Goal: Transaction & Acquisition: Purchase product/service

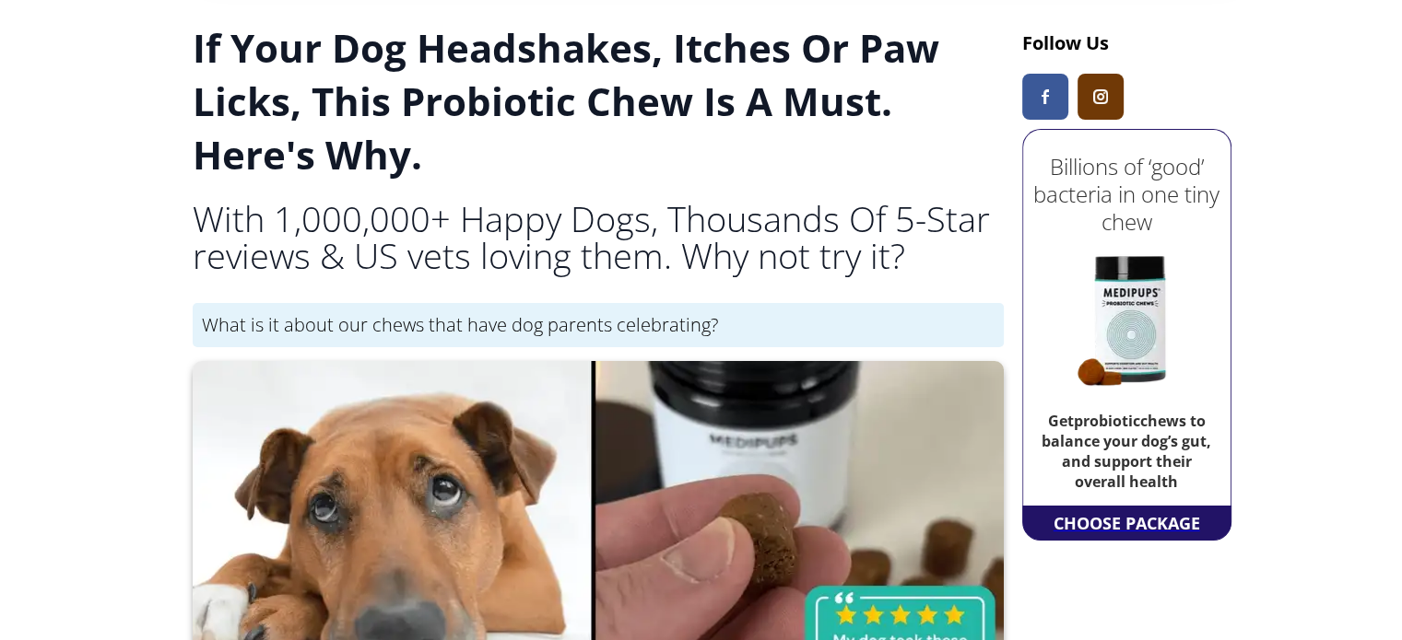
scroll to position [92, 0]
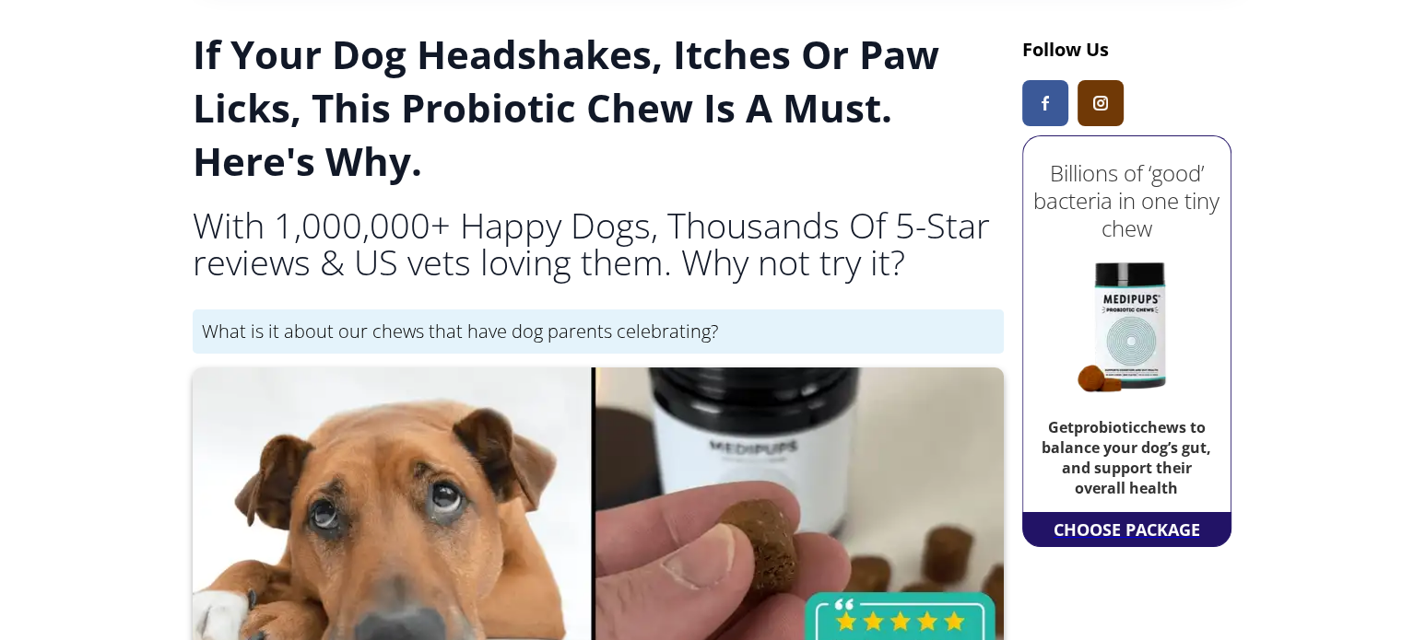
click at [1098, 264] on img at bounding box center [1126, 325] width 184 height 184
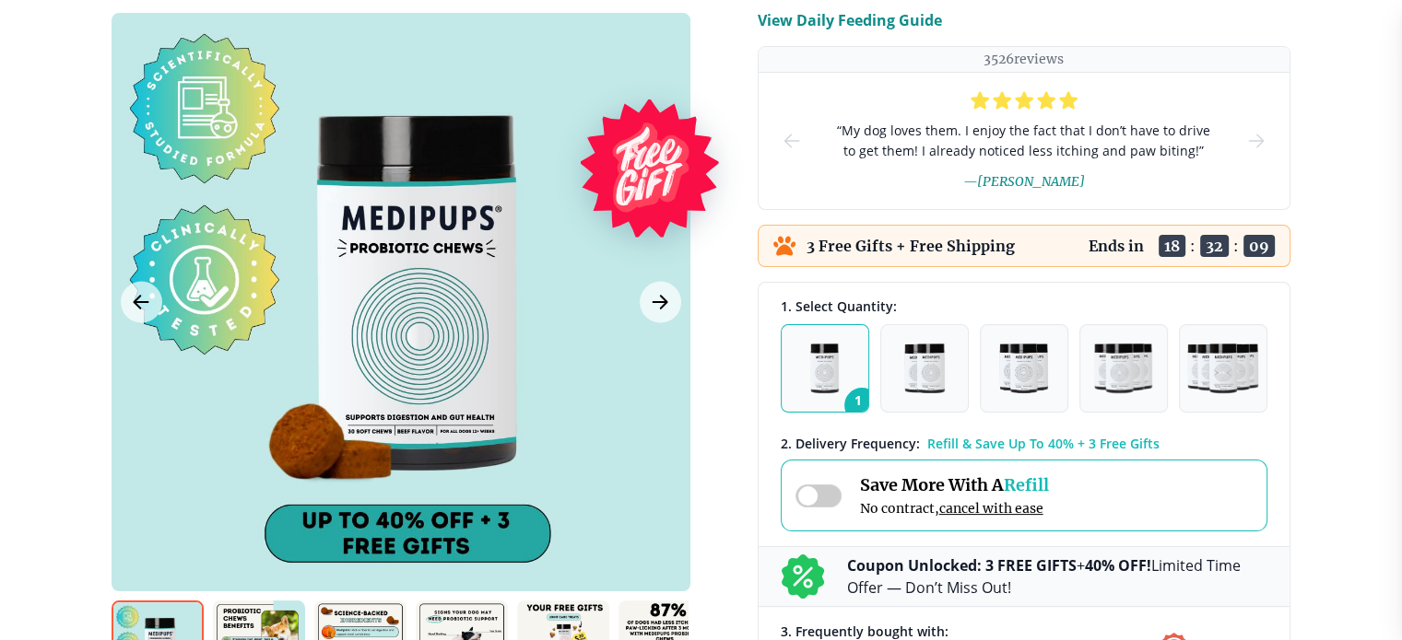
scroll to position [276, 0]
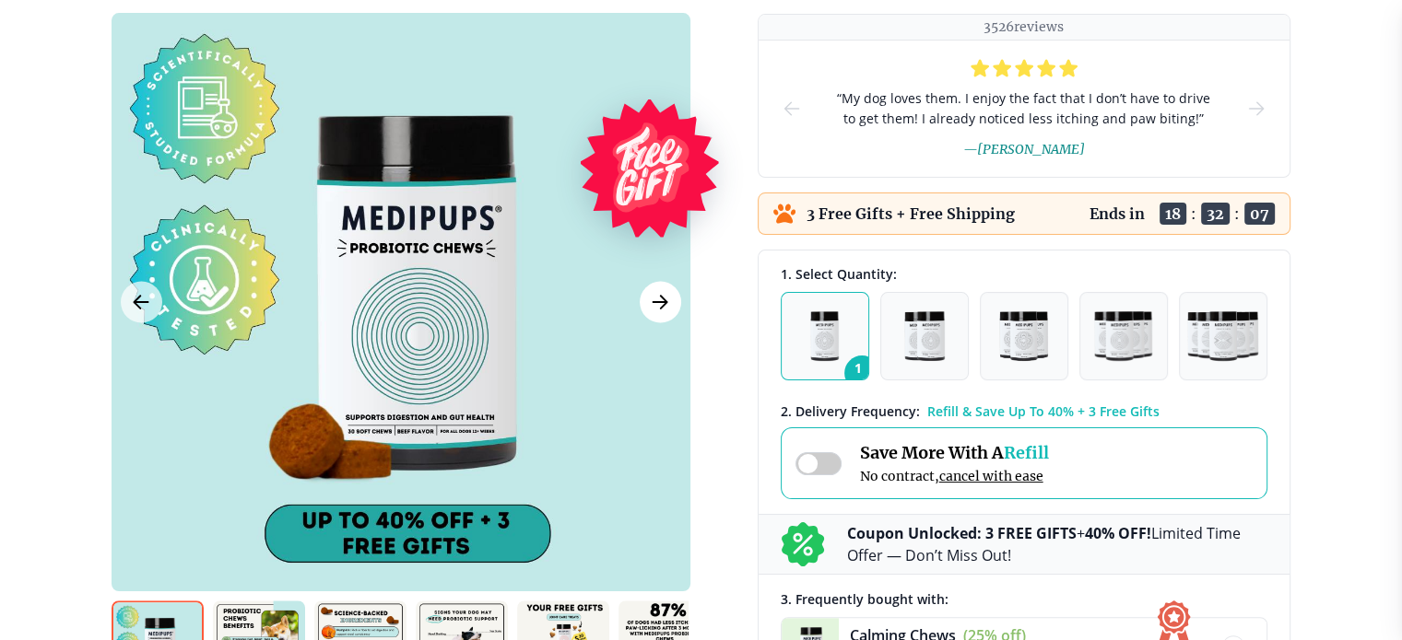
click at [652, 313] on button "Next Image" at bounding box center [660, 301] width 41 height 41
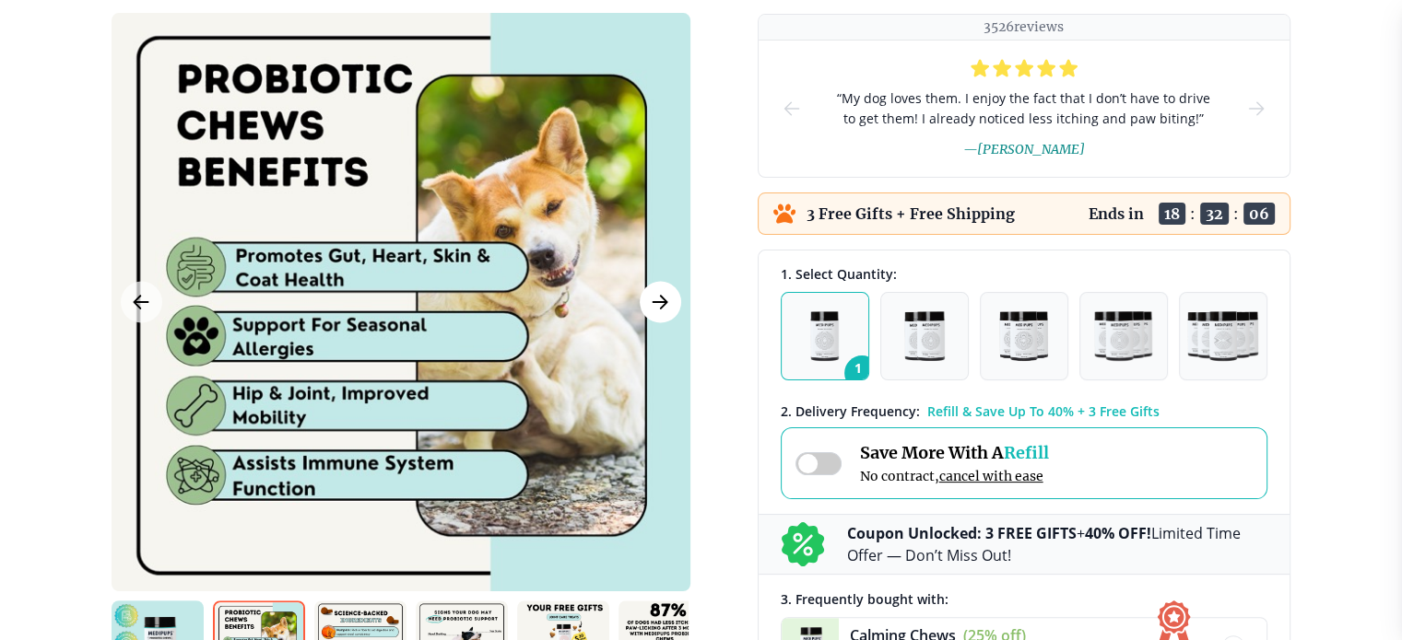
click at [652, 313] on button "Next Image" at bounding box center [660, 301] width 41 height 41
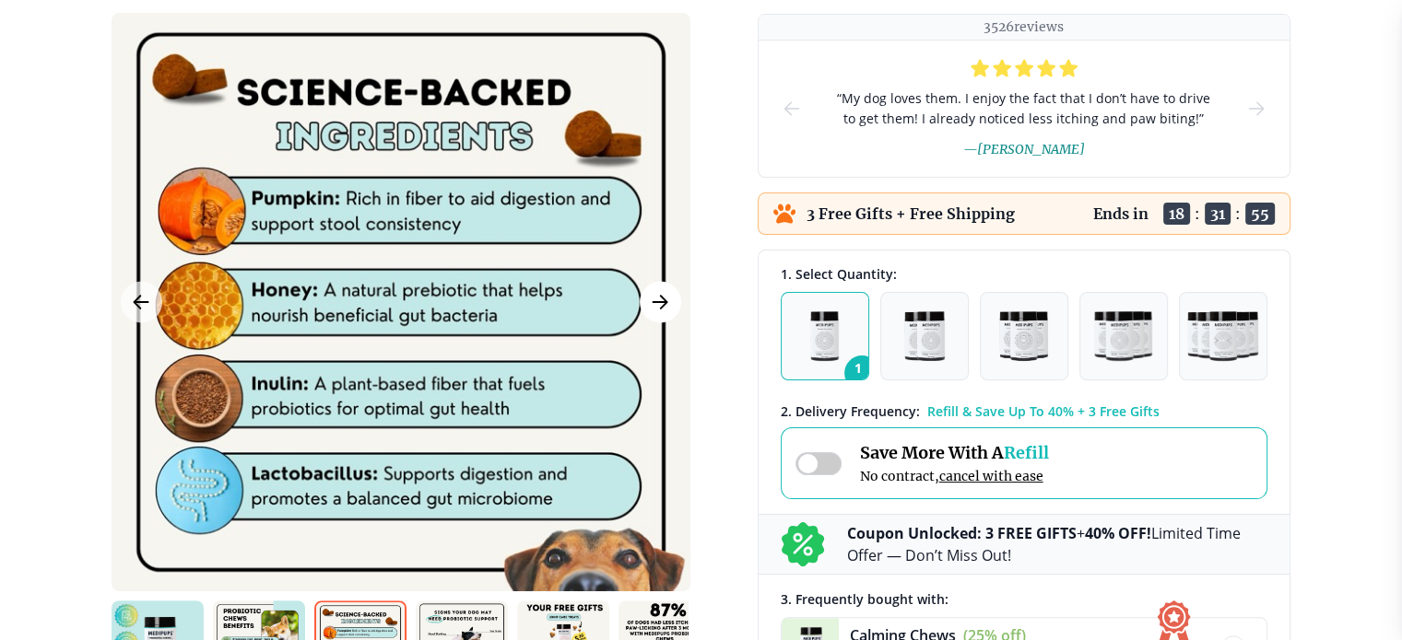
click at [652, 313] on button "Next Image" at bounding box center [660, 301] width 41 height 41
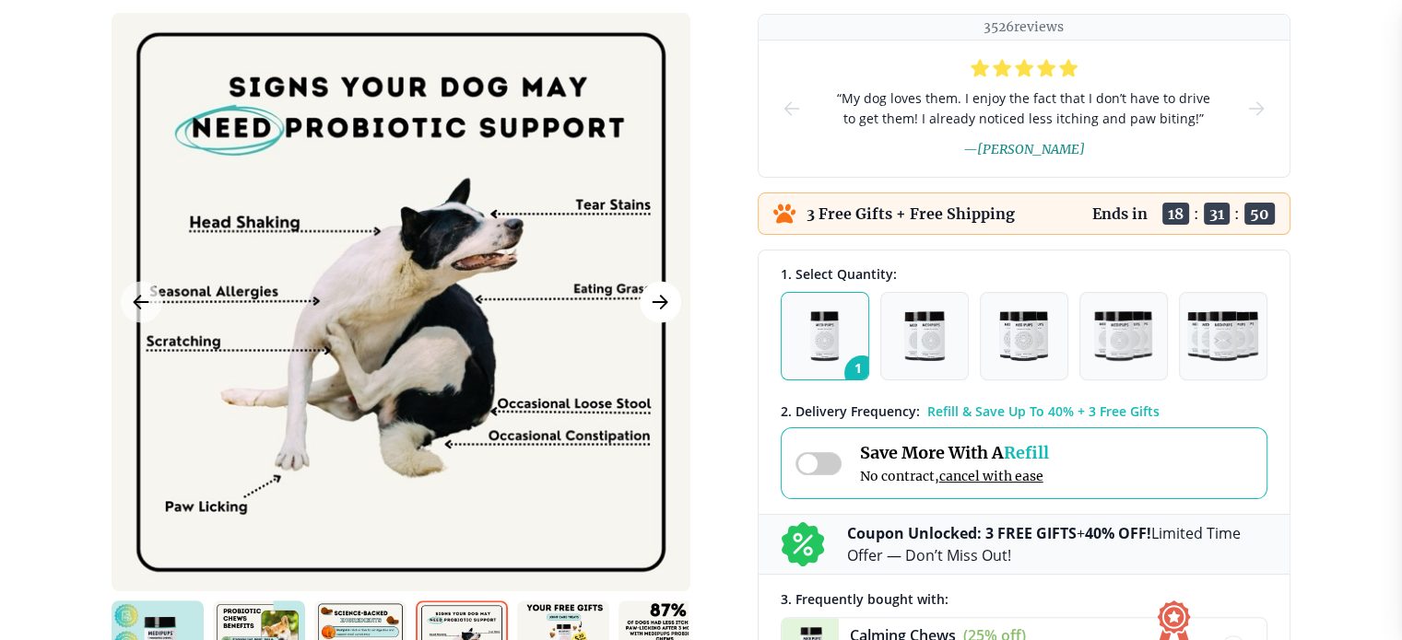
click at [652, 313] on button "Next Image" at bounding box center [660, 301] width 41 height 41
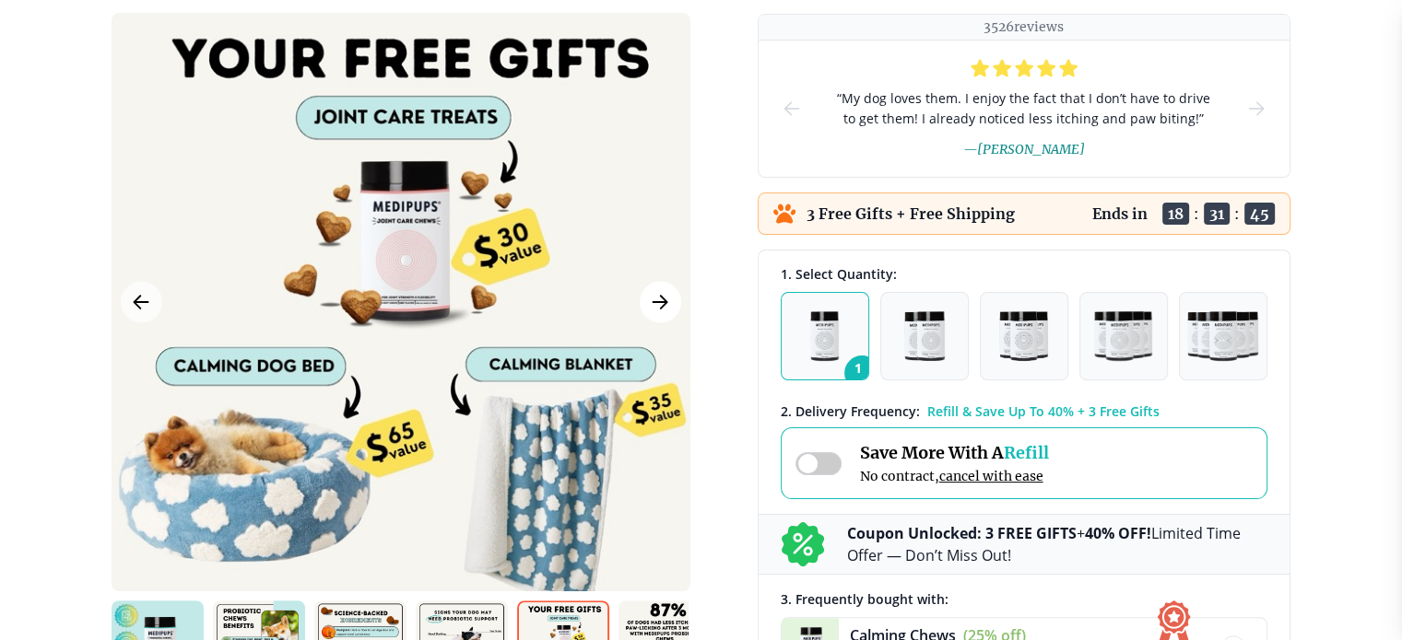
click at [657, 308] on icon "Next Image" at bounding box center [660, 301] width 22 height 23
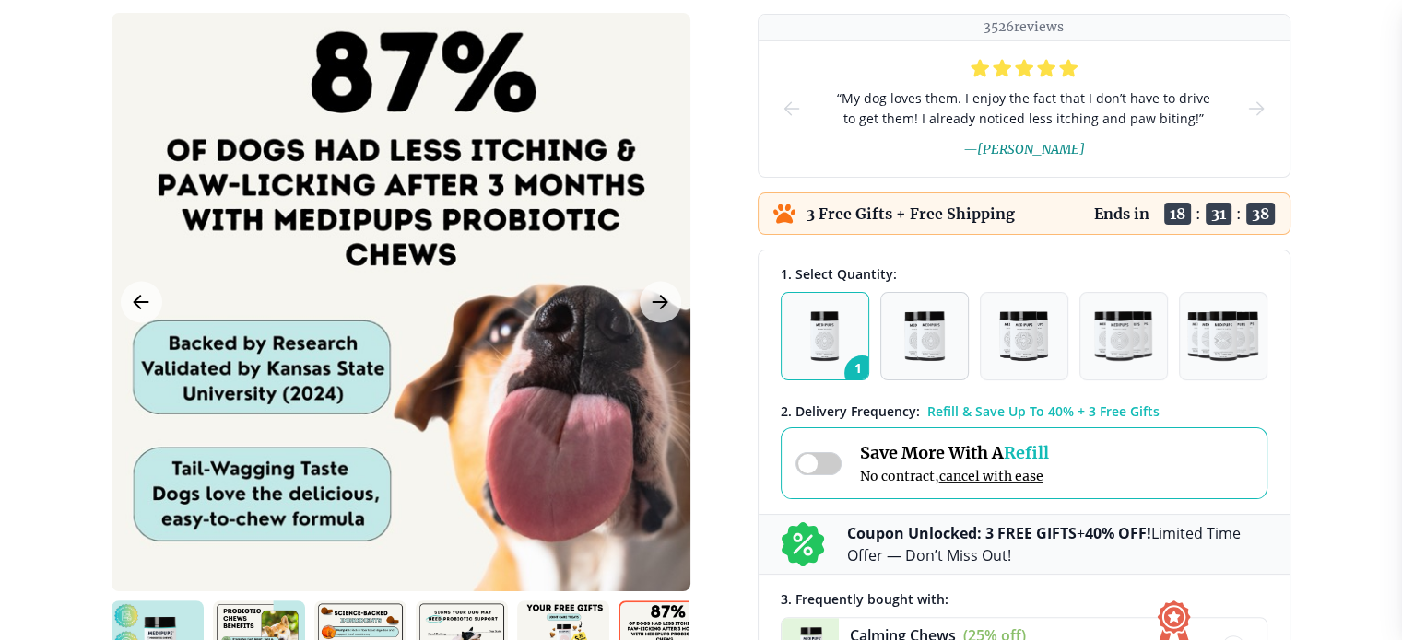
click at [929, 335] on img "button" at bounding box center [924, 336] width 41 height 50
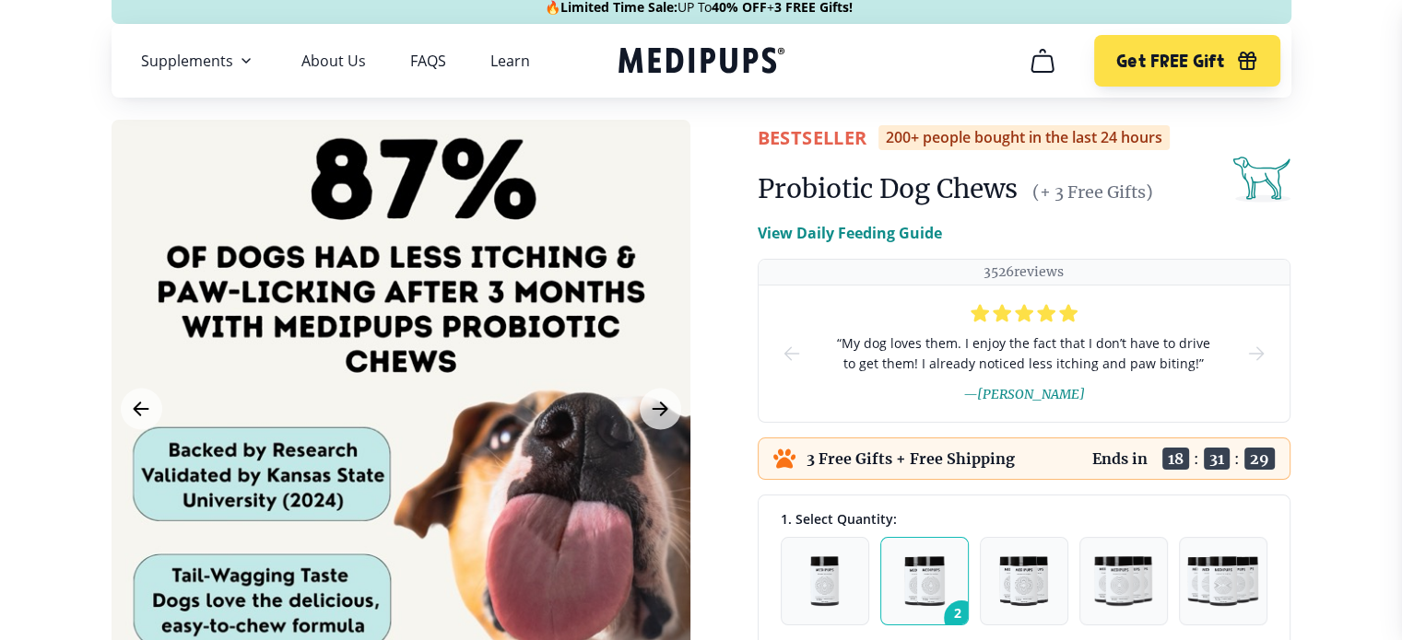
scroll to position [0, 0]
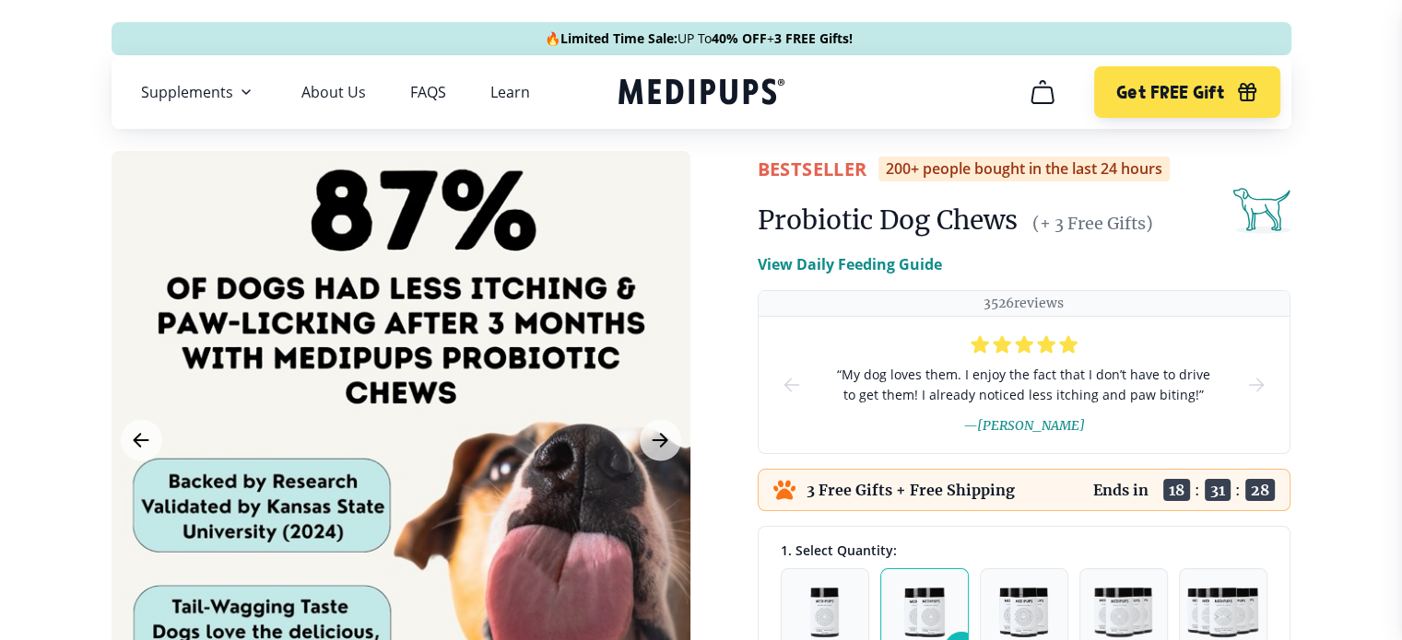
click at [874, 267] on p "View Daily Feeding Guide" at bounding box center [849, 264] width 184 height 22
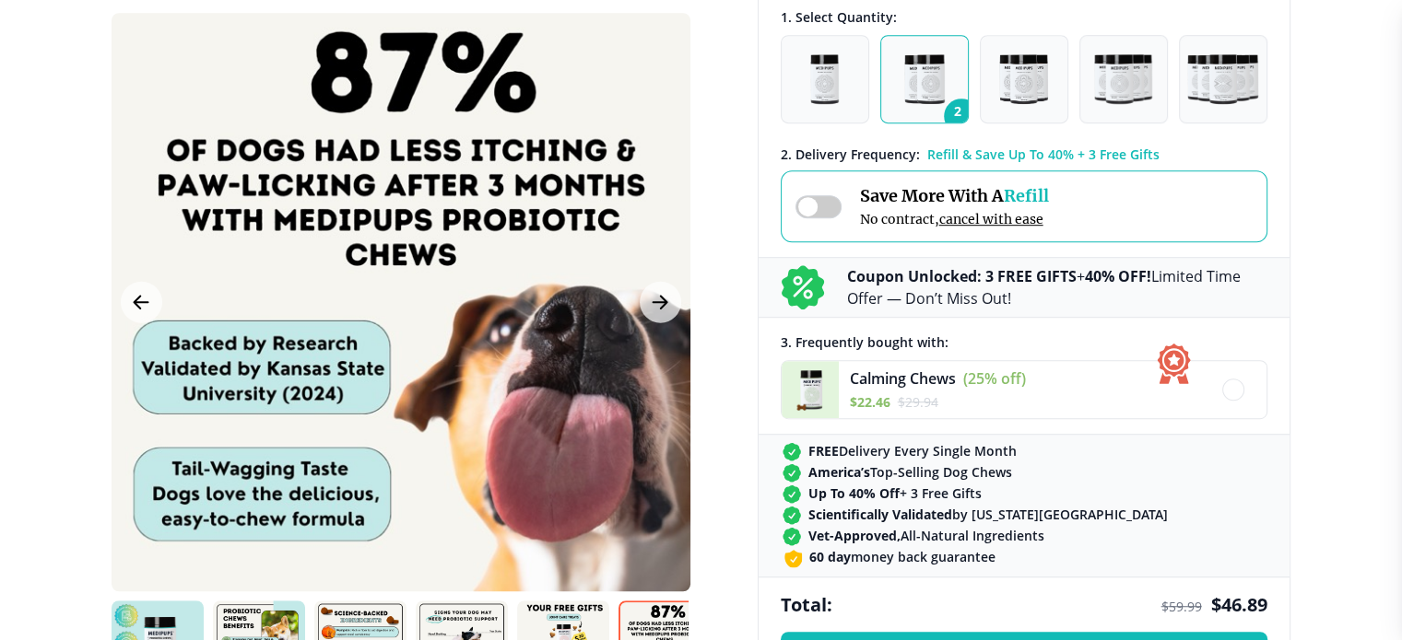
scroll to position [1198, 0]
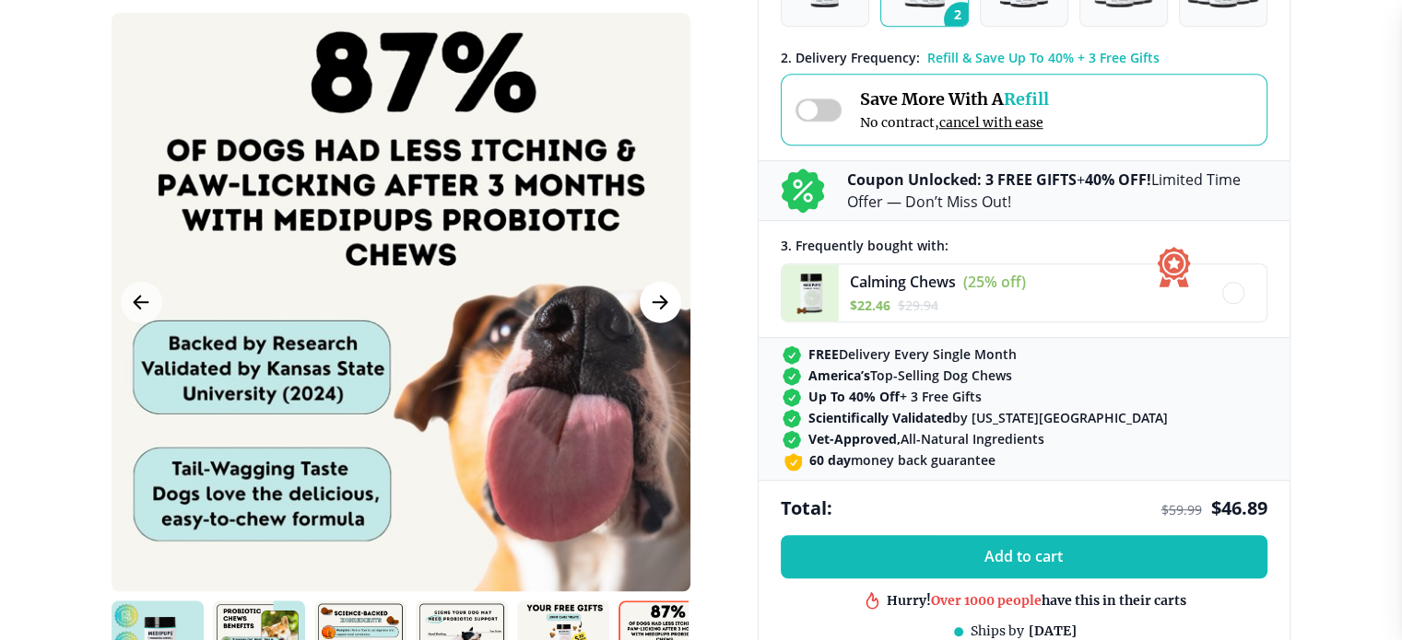
click at [646, 298] on button "Next Image" at bounding box center [660, 301] width 41 height 41
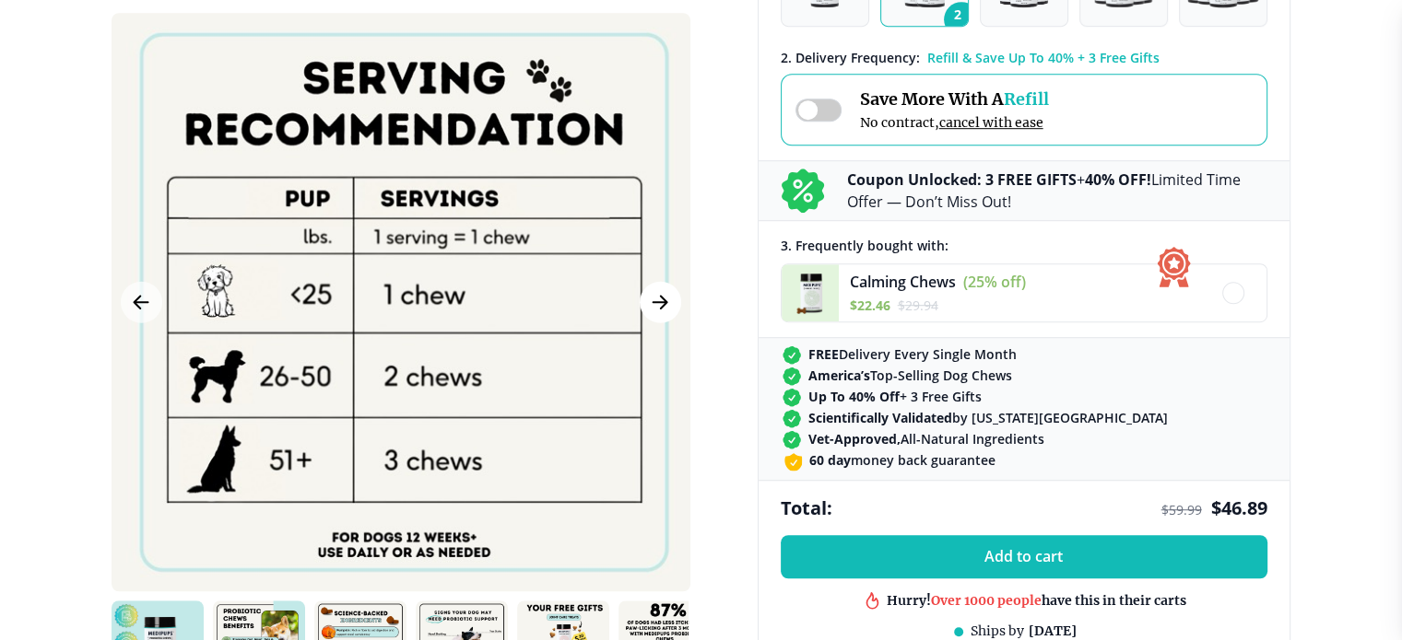
click at [671, 302] on button "Next Image" at bounding box center [660, 301] width 41 height 41
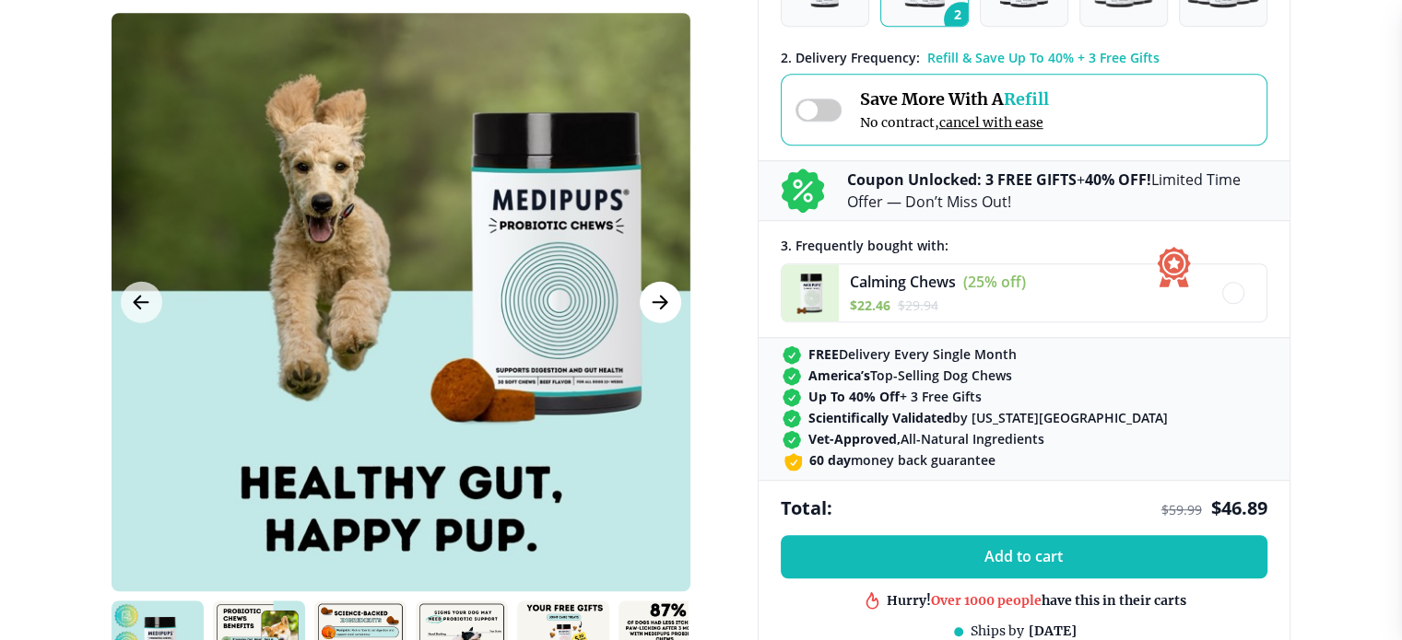
click at [671, 302] on button "Next Image" at bounding box center [660, 301] width 41 height 41
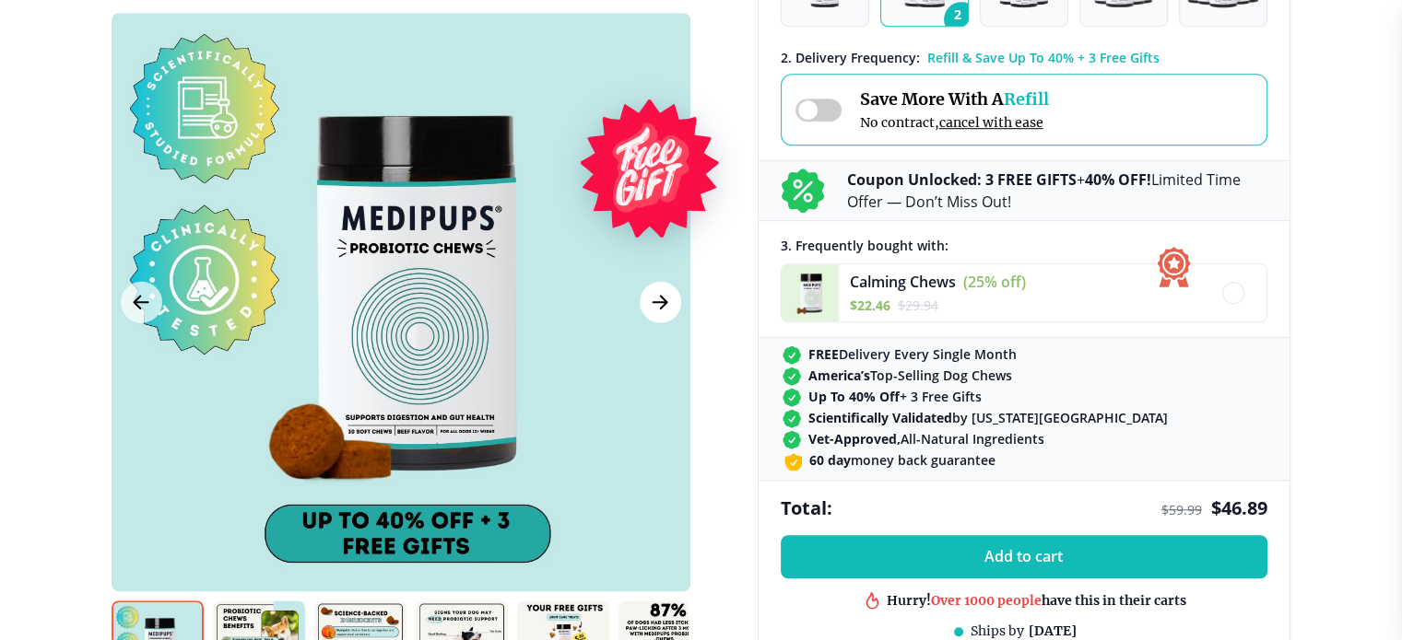
click at [671, 302] on button "Next Image" at bounding box center [660, 301] width 41 height 41
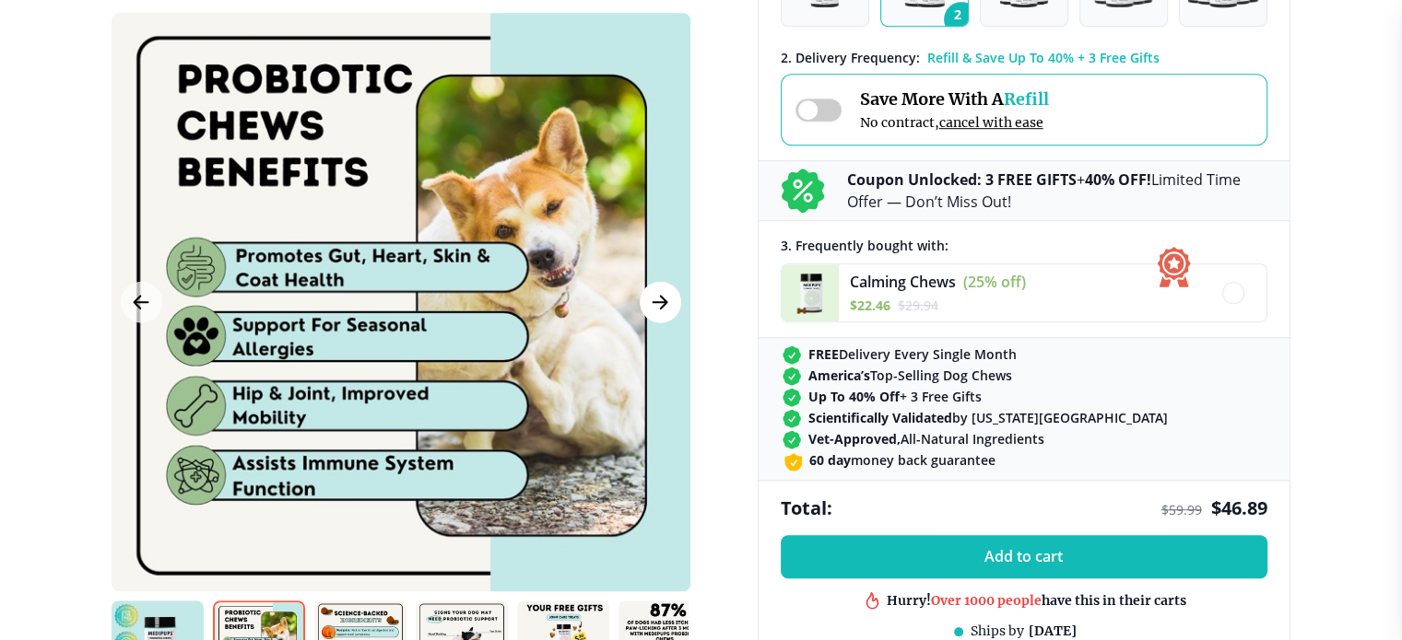
click at [671, 302] on button "Next Image" at bounding box center [660, 301] width 41 height 41
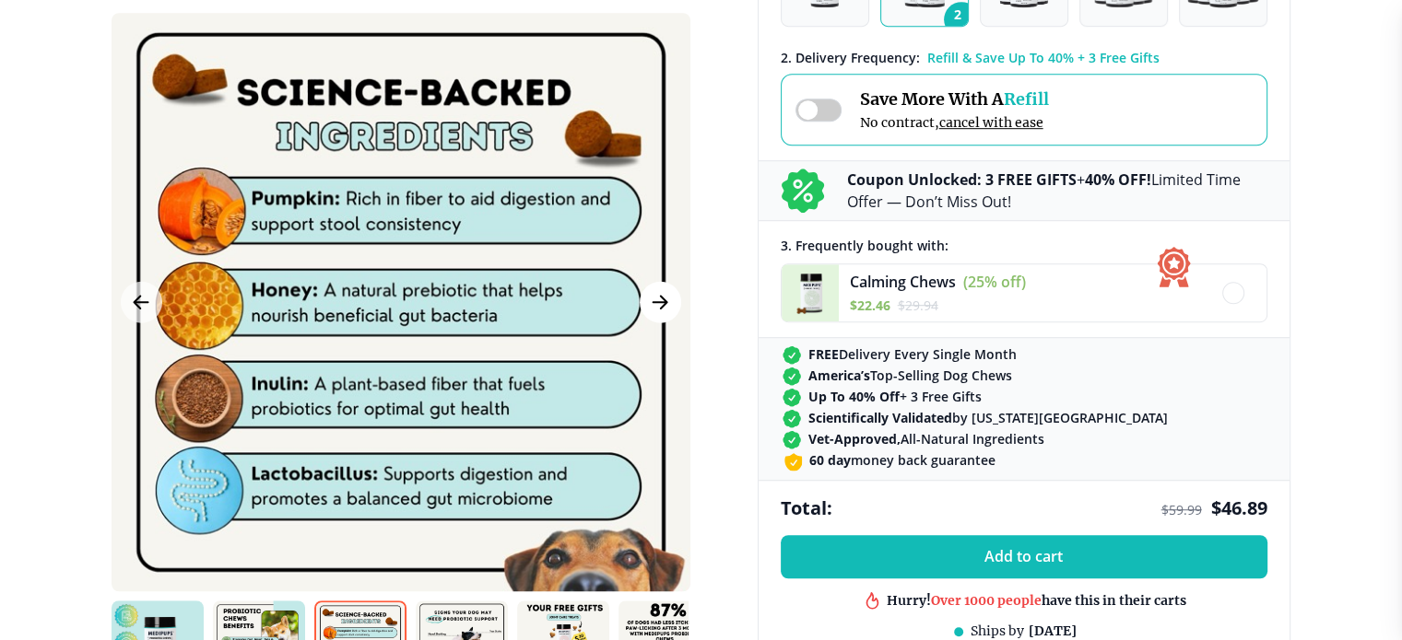
click at [671, 302] on button "Next Image" at bounding box center [660, 301] width 41 height 41
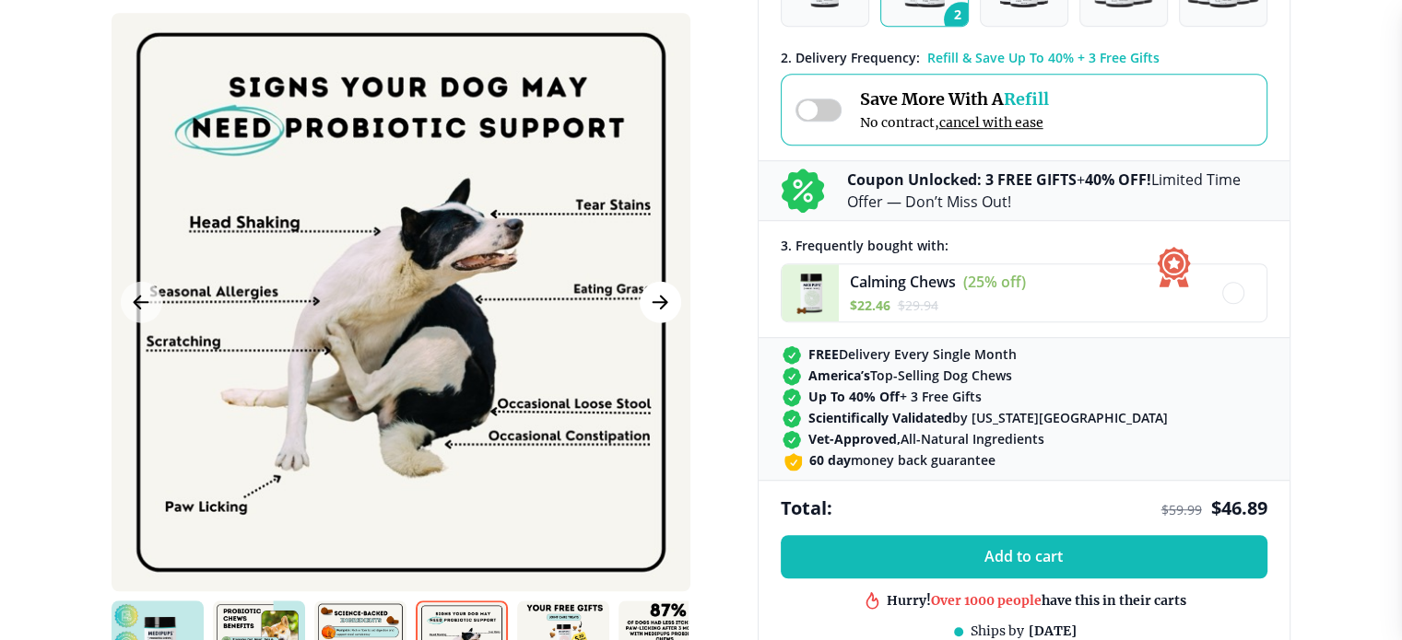
click at [671, 302] on button "Next Image" at bounding box center [660, 301] width 41 height 41
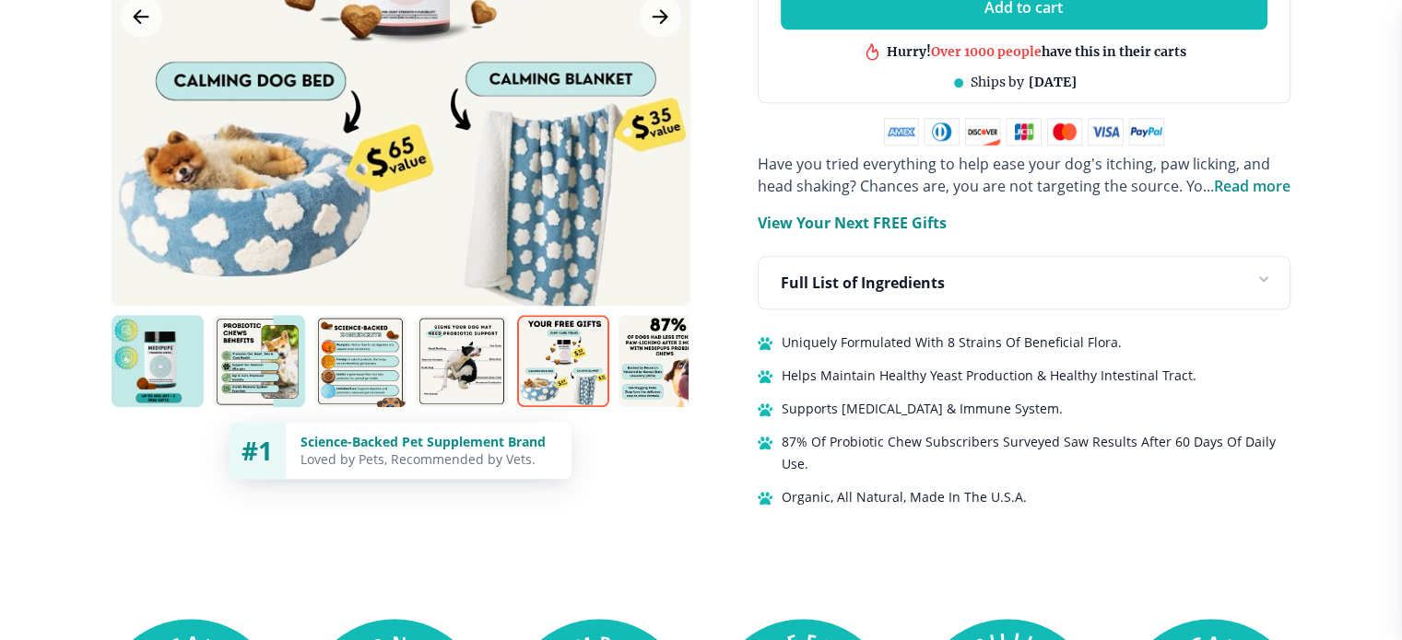
scroll to position [1751, 0]
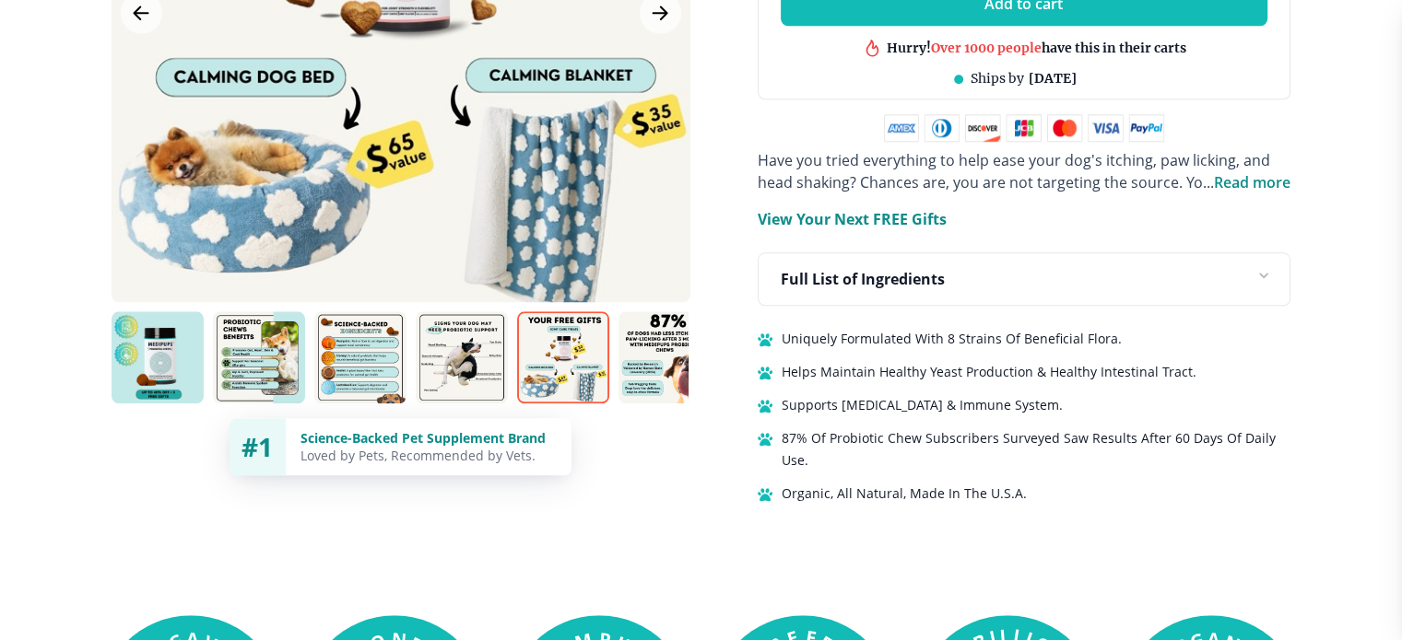
click at [911, 272] on p "Full List of Ingredients" at bounding box center [862, 279] width 164 height 22
